Goal: Task Accomplishment & Management: Manage account settings

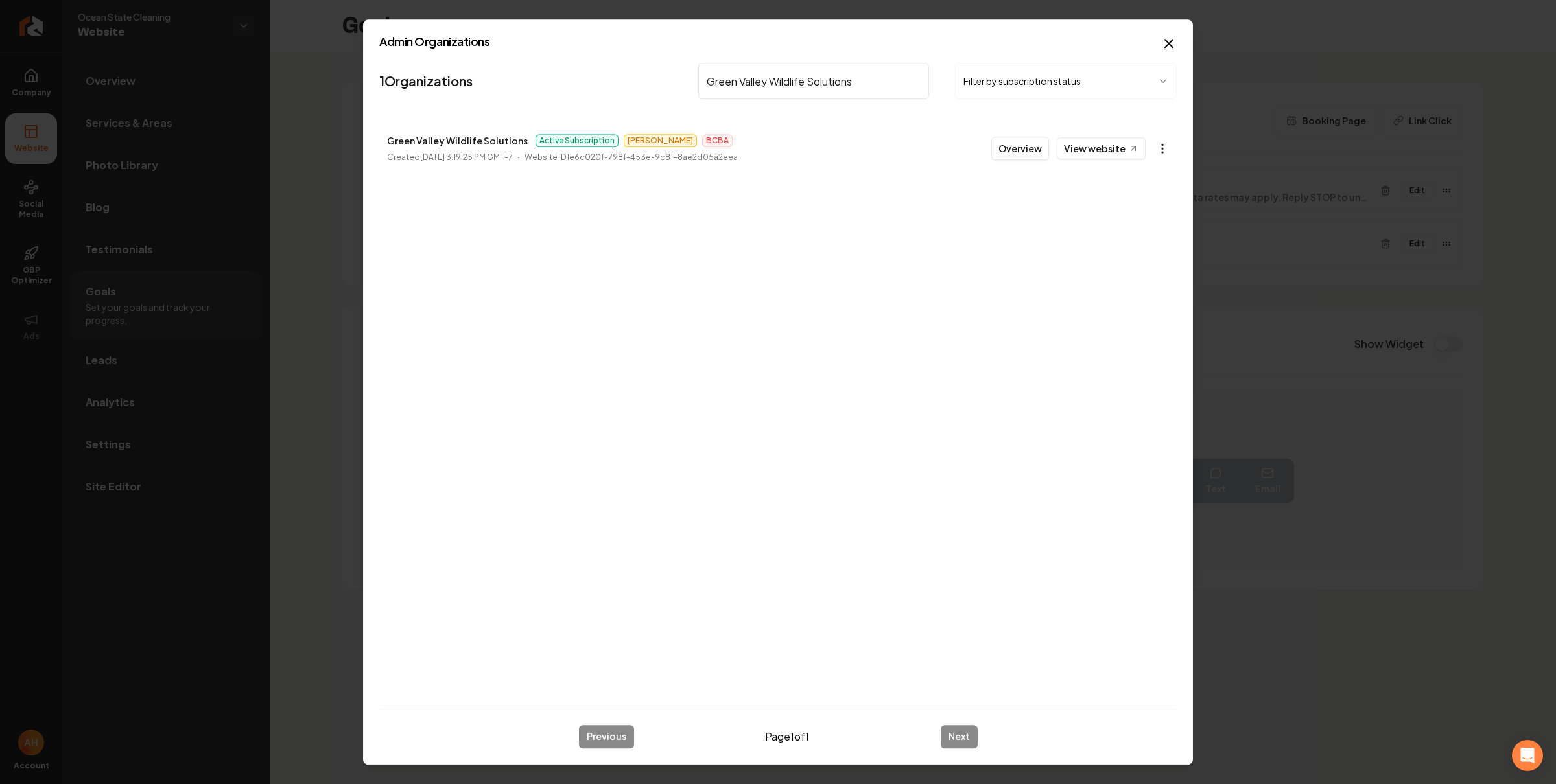
click at [1151, 149] on body "Company Website Social Media GBP Optimizer Ads Account Ocean State Cleaning Web…" at bounding box center [778, 392] width 1556 height 784
click at [1139, 264] on link "View in Stripe" at bounding box center [1130, 261] width 82 height 21
click at [836, 66] on input "Green Valley Wildlife Solutions" at bounding box center [813, 80] width 231 height 36
click at [1122, 148] on link "View website" at bounding box center [1100, 149] width 89 height 22
click at [1157, 153] on body "Company Website Social Media GBP Optimizer Ads Account Ocean State Cleaning Web…" at bounding box center [778, 392] width 1556 height 784
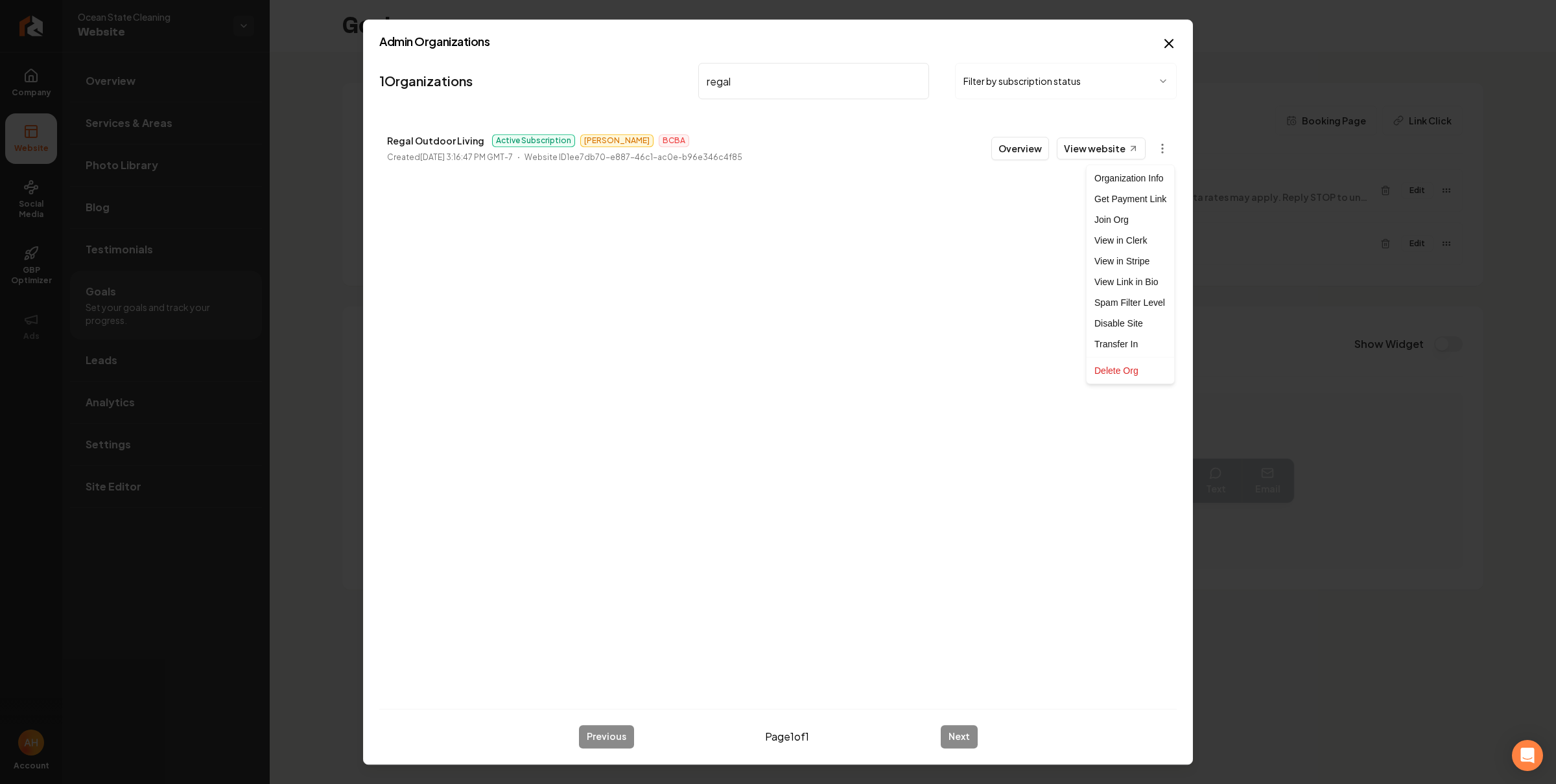
click at [1001, 300] on div at bounding box center [778, 392] width 1556 height 784
click at [1104, 143] on link "View website" at bounding box center [1100, 149] width 89 height 22
click at [1156, 147] on body "Company Website Social Media GBP Optimizer Ads Account Ocean State Cleaning Web…" at bounding box center [778, 392] width 1556 height 784
click at [1144, 268] on link "View in Stripe" at bounding box center [1130, 261] width 82 height 21
click at [774, 76] on input "regal" at bounding box center [813, 80] width 231 height 36
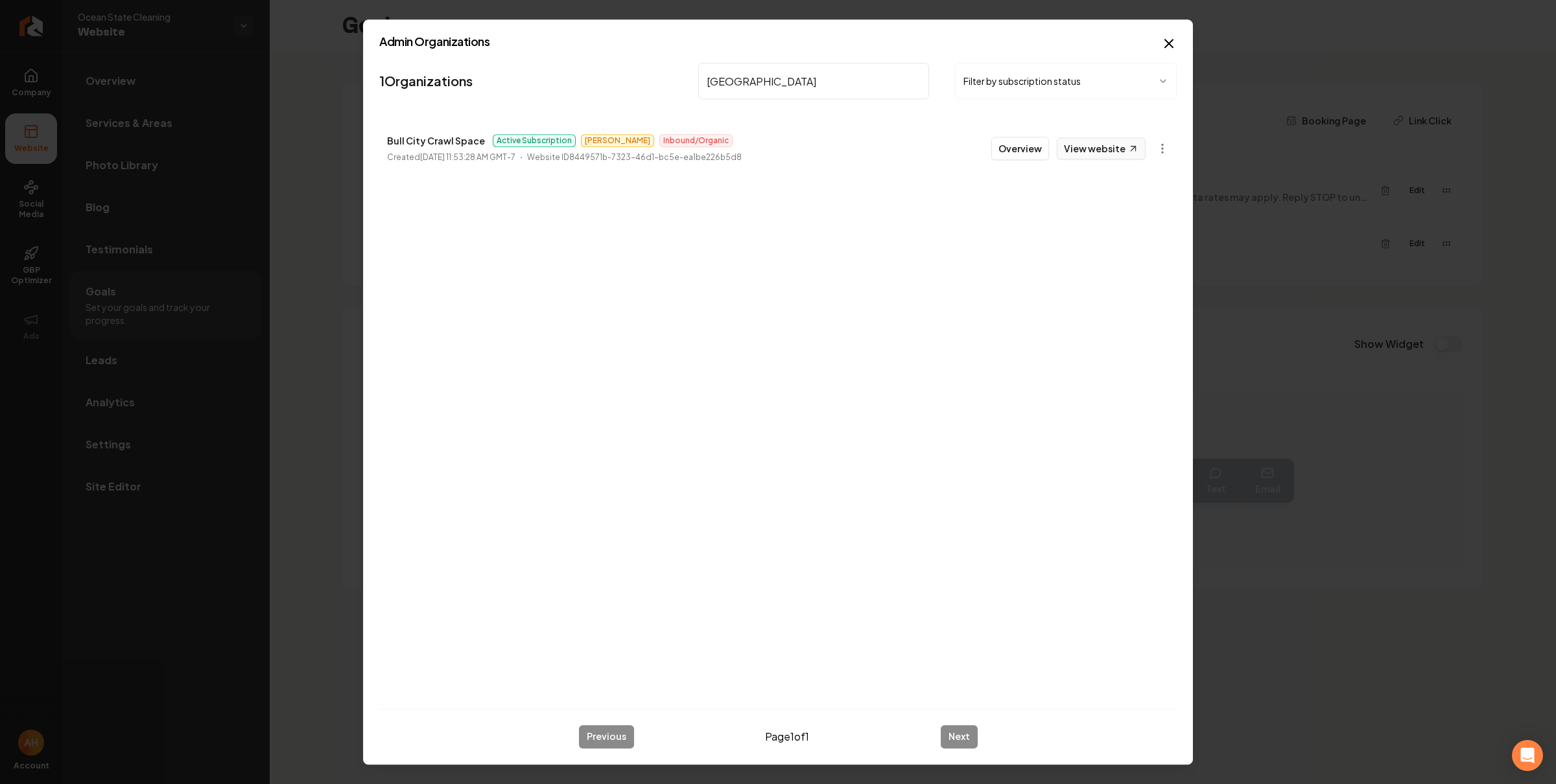
type input "[GEOGRAPHIC_DATA]"
click at [1130, 147] on icon at bounding box center [1134, 149] width 11 height 11
drag, startPoint x: 1021, startPoint y: 149, endPoint x: 949, endPoint y: 119, distance: 78.0
click at [1021, 149] on button "Overview" at bounding box center [1020, 148] width 58 height 23
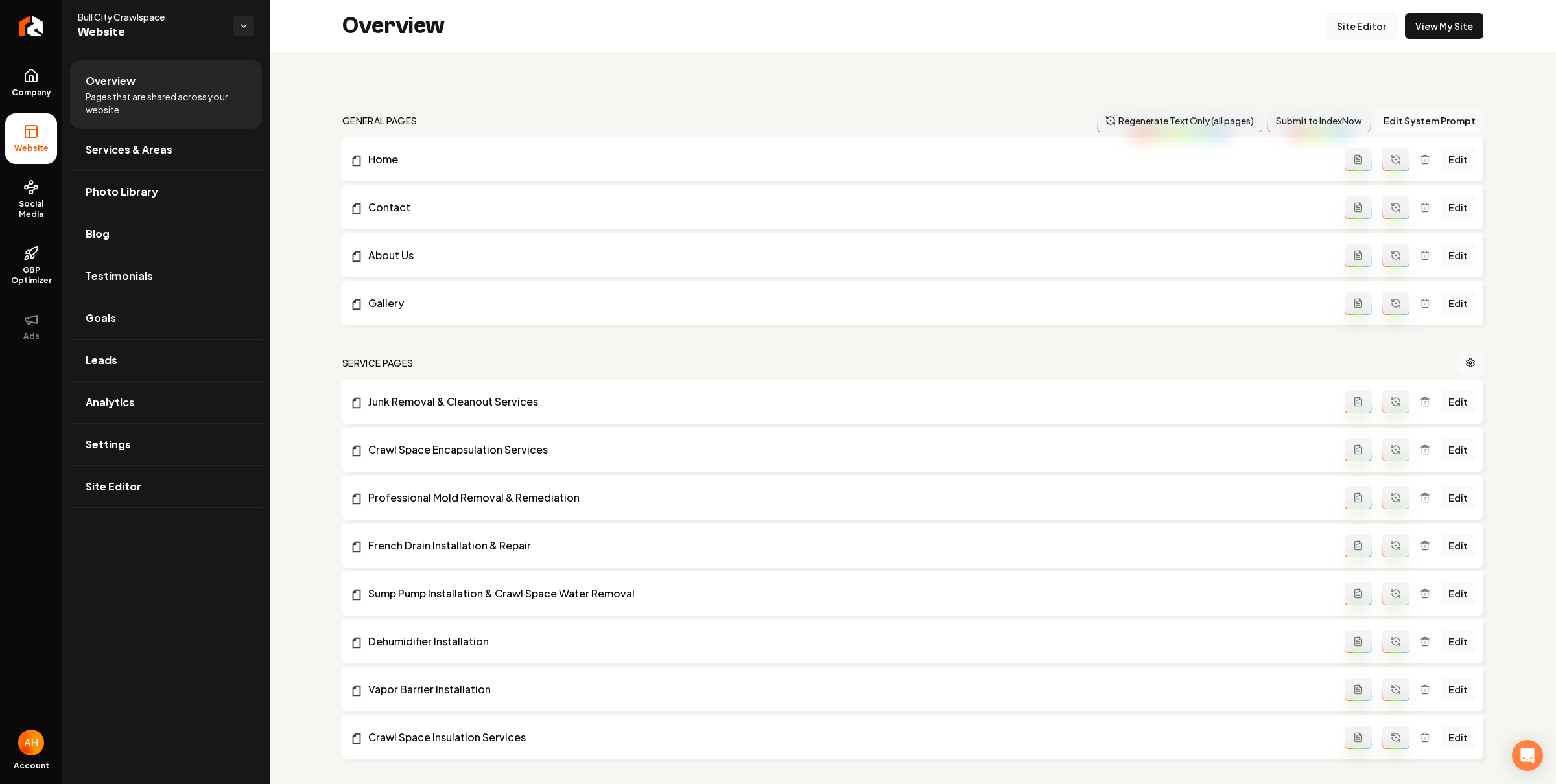
click at [1362, 28] on link "Site Editor" at bounding box center [1361, 26] width 71 height 26
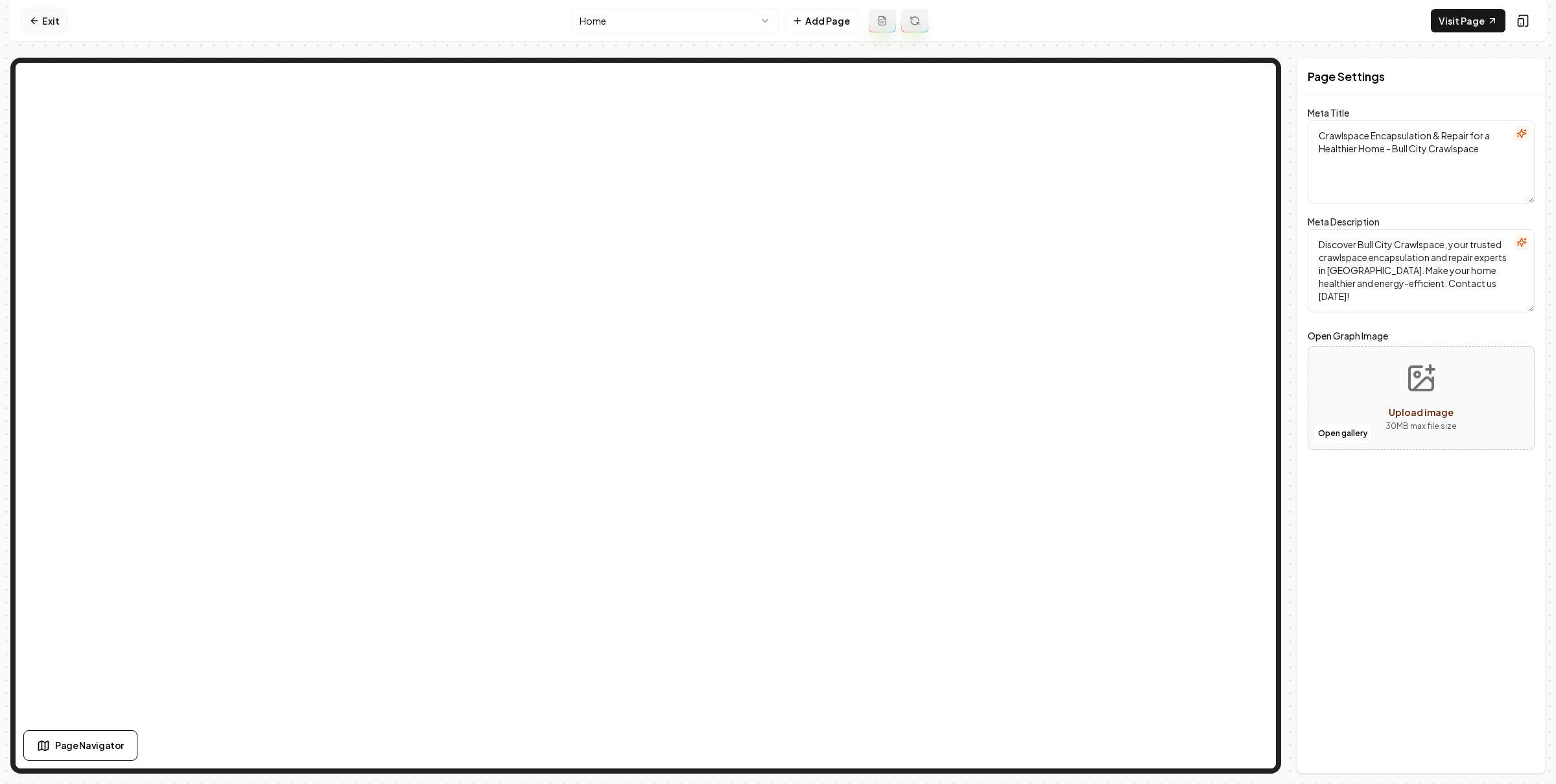
click at [45, 22] on link "Exit" at bounding box center [44, 21] width 48 height 23
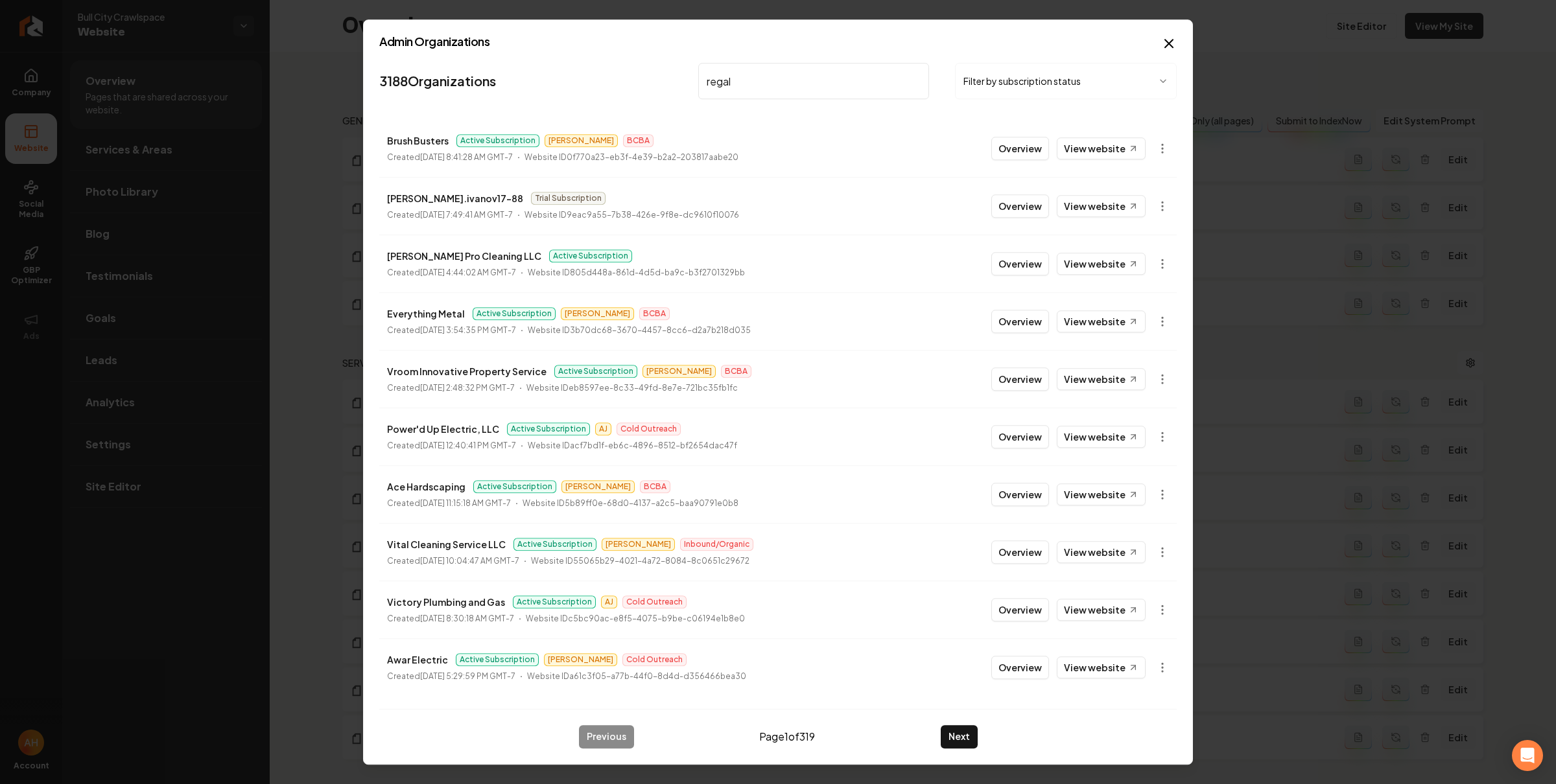
type input "regal"
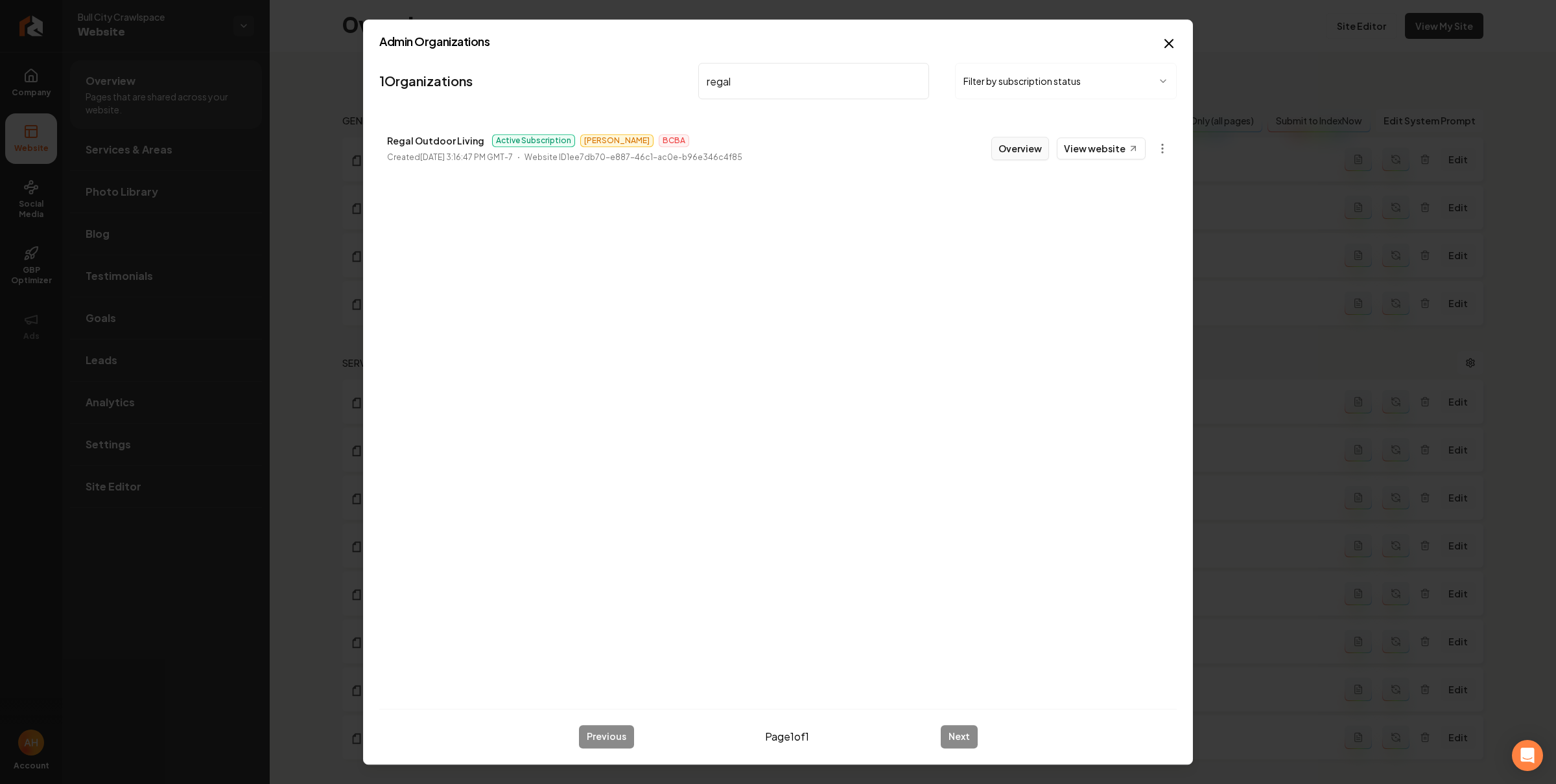
click at [1031, 151] on button "Overview" at bounding box center [1020, 148] width 58 height 23
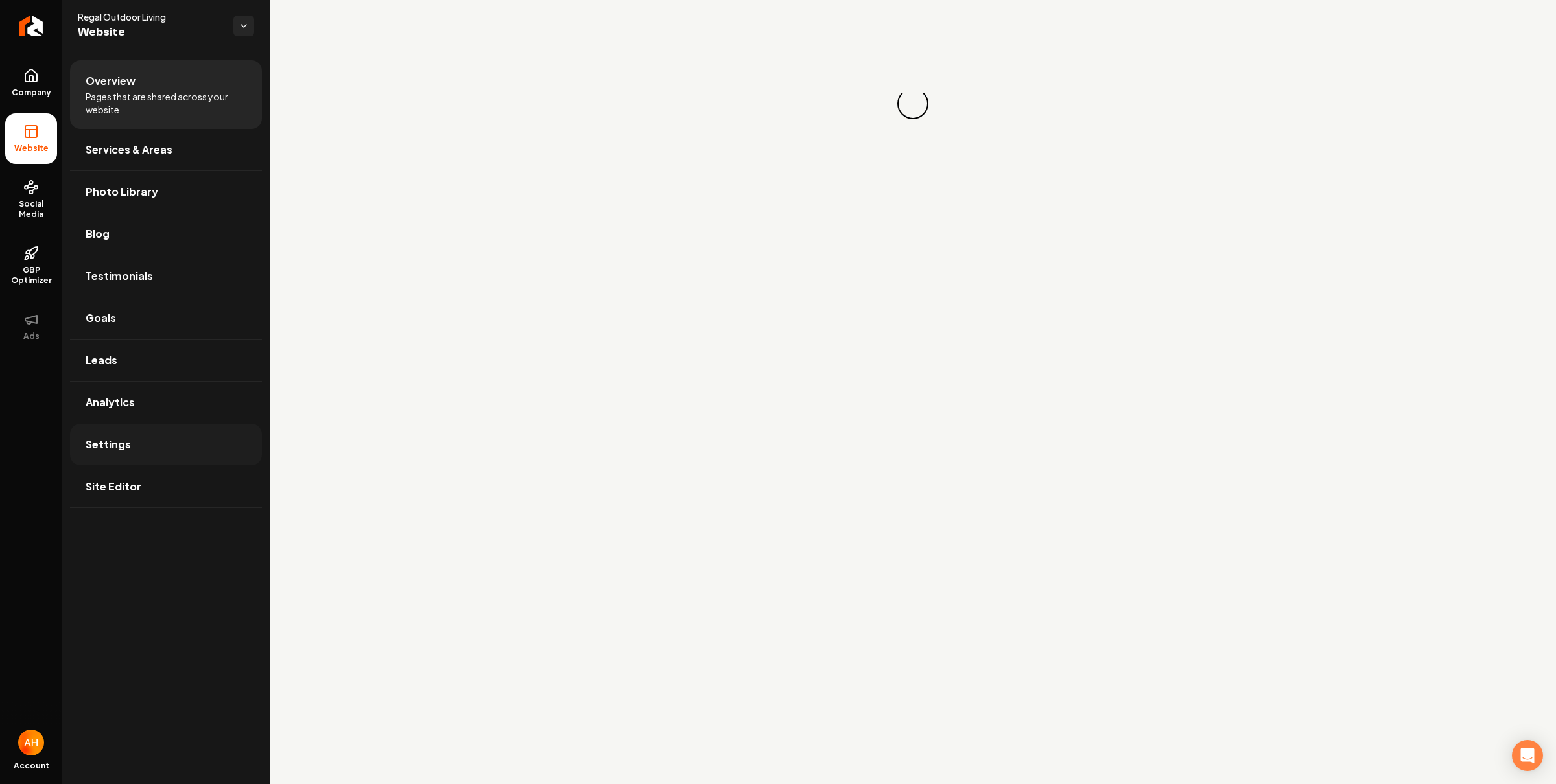
click at [136, 453] on link "Settings" at bounding box center [166, 444] width 192 height 41
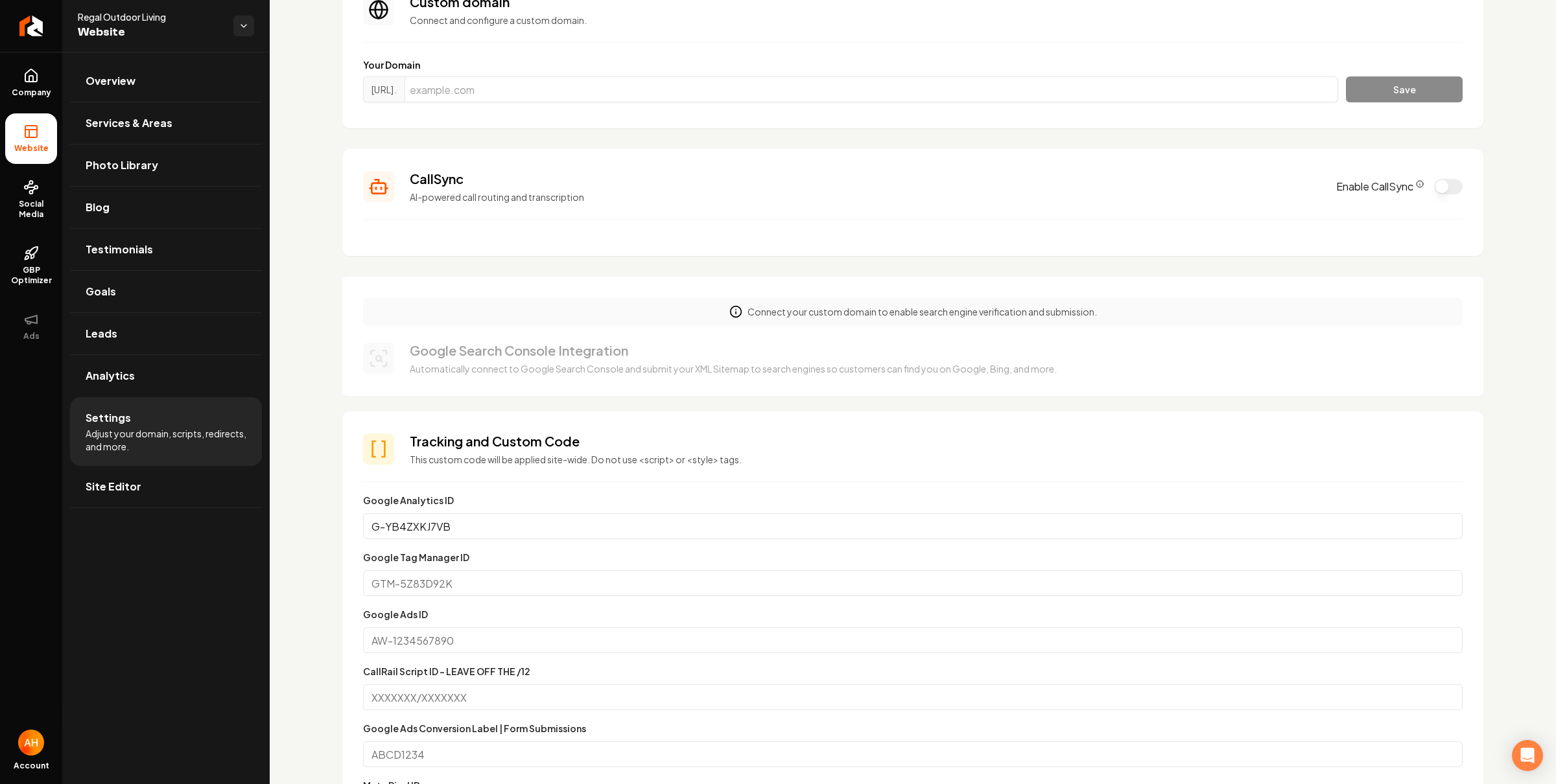
scroll to position [100, 0]
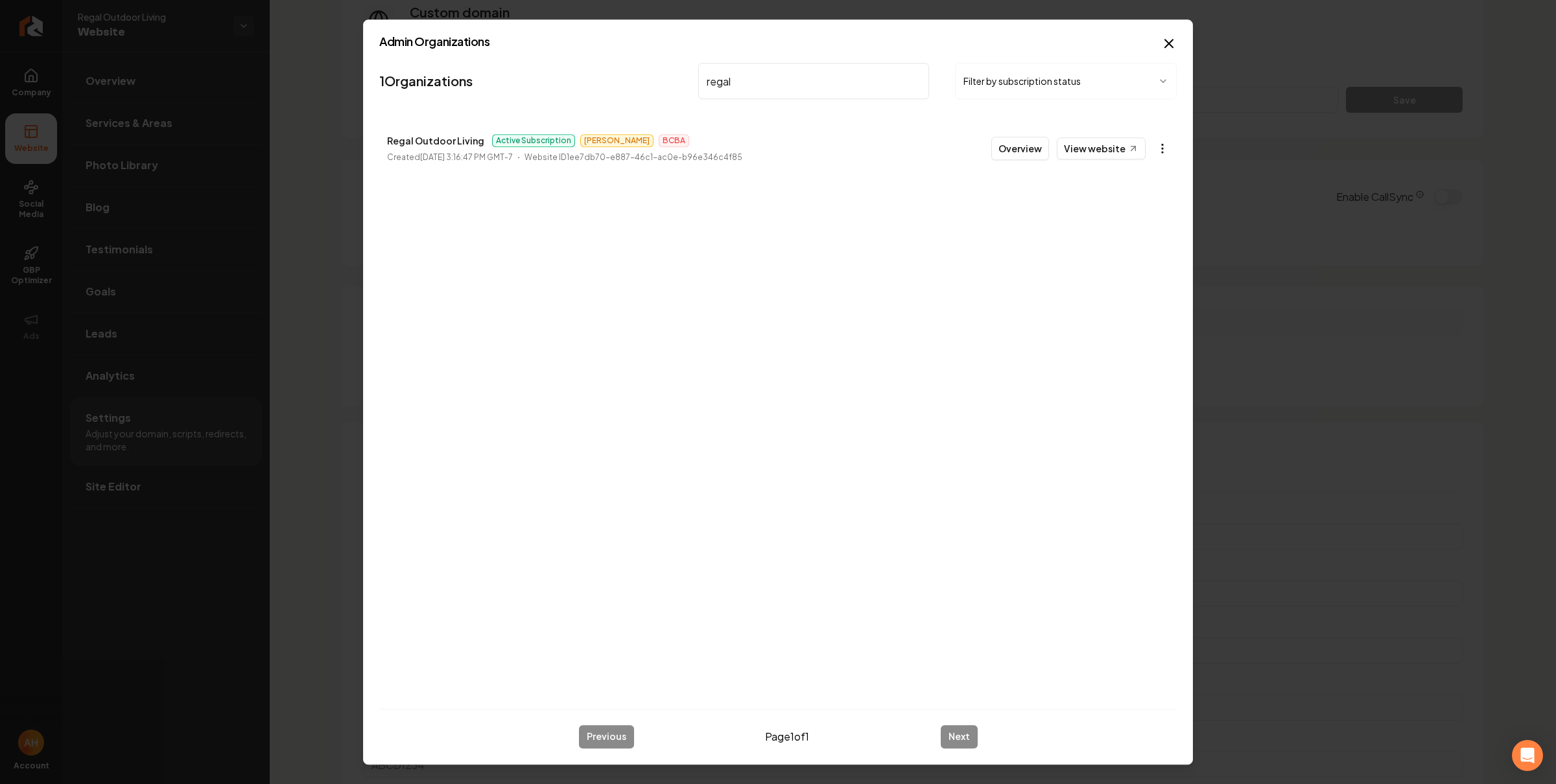
type input "regal"
click at [1158, 145] on body "Company Website Social Media GBP Optimizer Ads Account Regal Outdoor Living Web…" at bounding box center [778, 392] width 1556 height 784
click at [1142, 261] on link "View in Stripe" at bounding box center [1130, 261] width 82 height 21
